Goal: Task Accomplishment & Management: Manage account settings

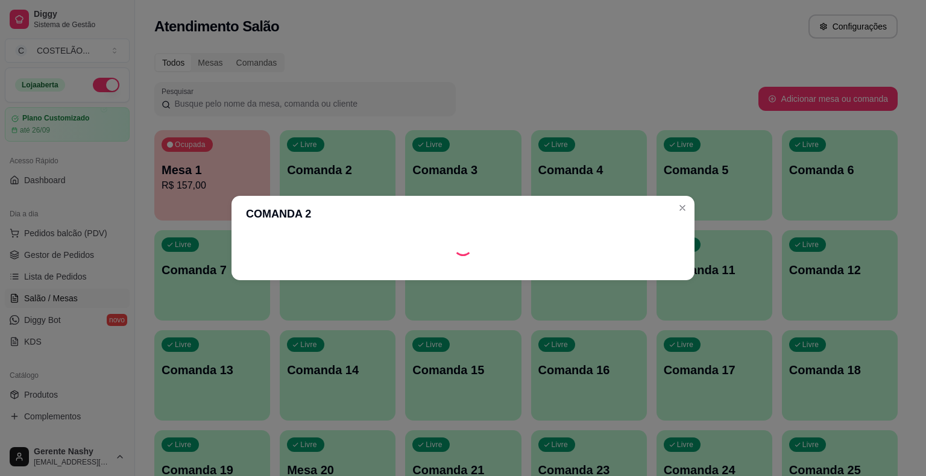
scroll to position [90, 0]
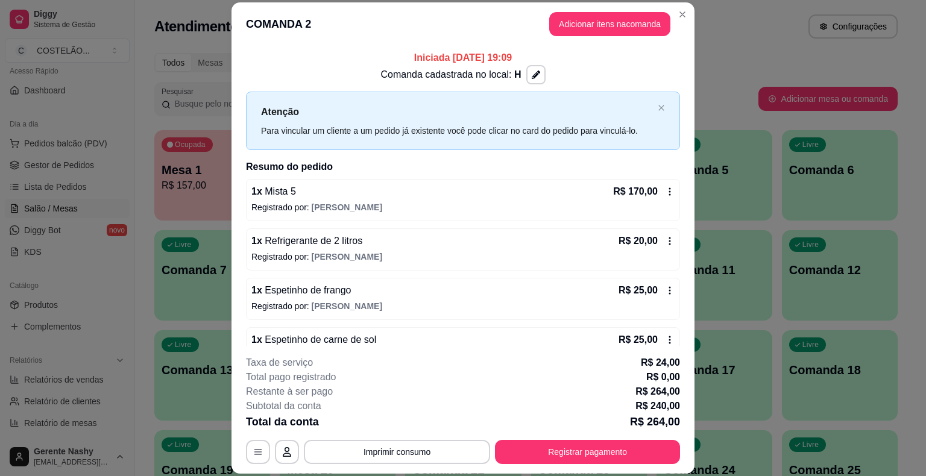
click at [665, 336] on icon at bounding box center [670, 340] width 10 height 10
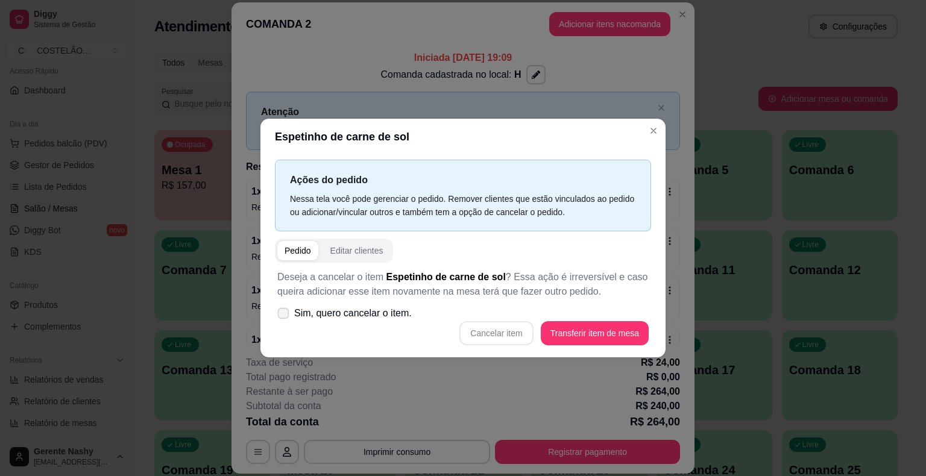
click at [290, 312] on label "Sim, quero cancelar o item." at bounding box center [345, 314] width 144 height 24
click at [285, 316] on input "Sim, quero cancelar o item." at bounding box center [281, 320] width 8 height 8
checkbox input "true"
click at [521, 327] on button "Cancelar item" at bounding box center [497, 334] width 72 height 24
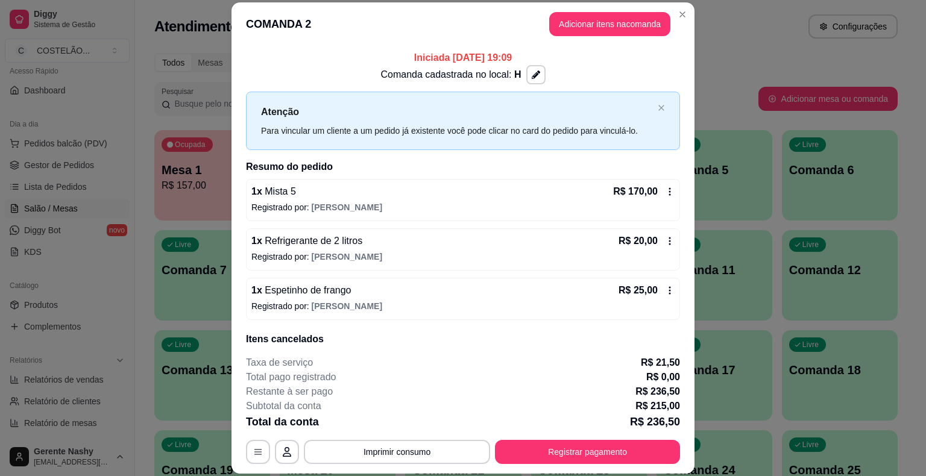
click at [665, 291] on icon at bounding box center [670, 291] width 10 height 10
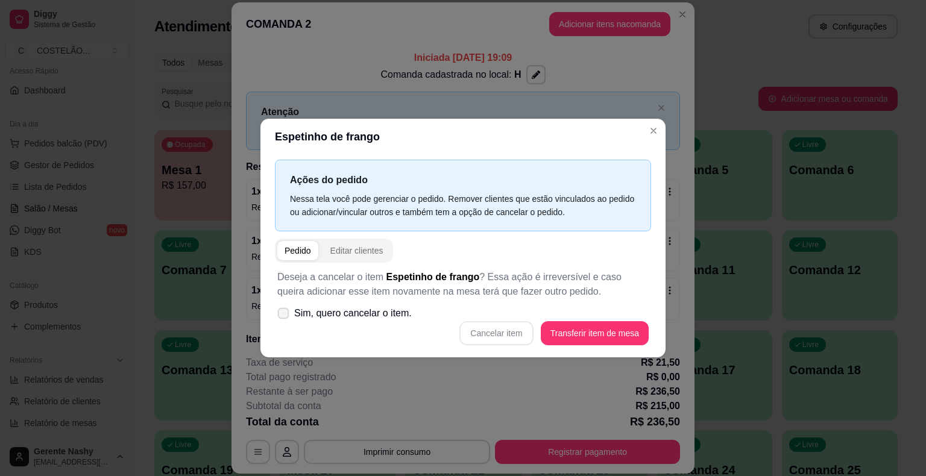
click at [285, 319] on span at bounding box center [283, 313] width 11 height 11
click at [285, 319] on input "Sim, quero cancelar o item." at bounding box center [281, 320] width 8 height 8
checkbox input "true"
click at [514, 332] on button "Cancelar item" at bounding box center [497, 334] width 72 height 24
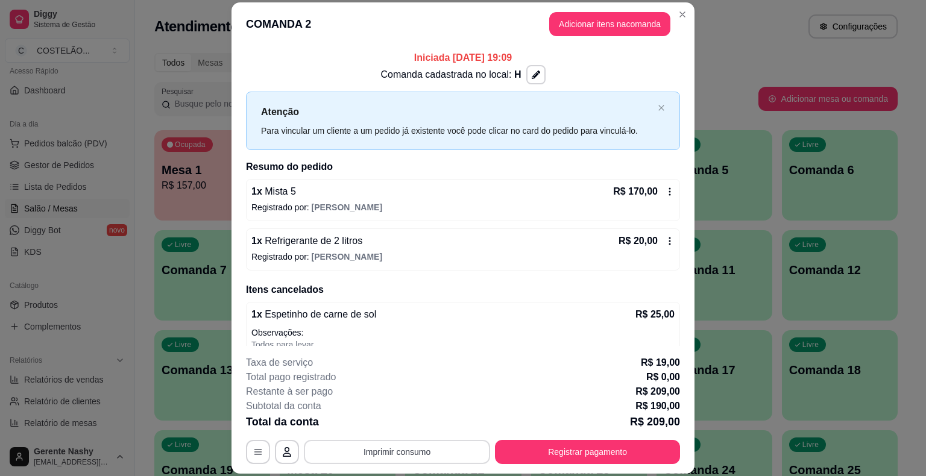
click at [420, 452] on button "Imprimir consumo" at bounding box center [397, 452] width 186 height 24
click at [420, 452] on button "Imprimir consumo" at bounding box center [397, 453] width 181 height 24
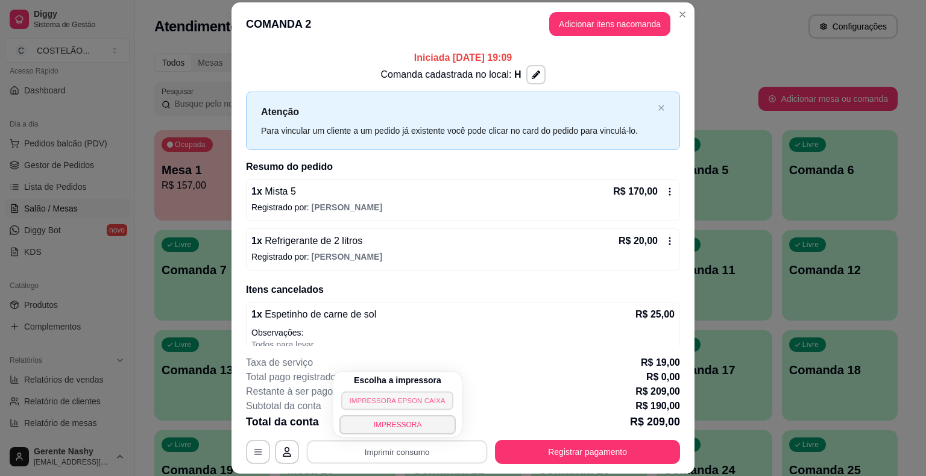
click at [393, 396] on button "IMPRESSORA EPSON CAIXA" at bounding box center [397, 400] width 112 height 19
